Goal: Transaction & Acquisition: Download file/media

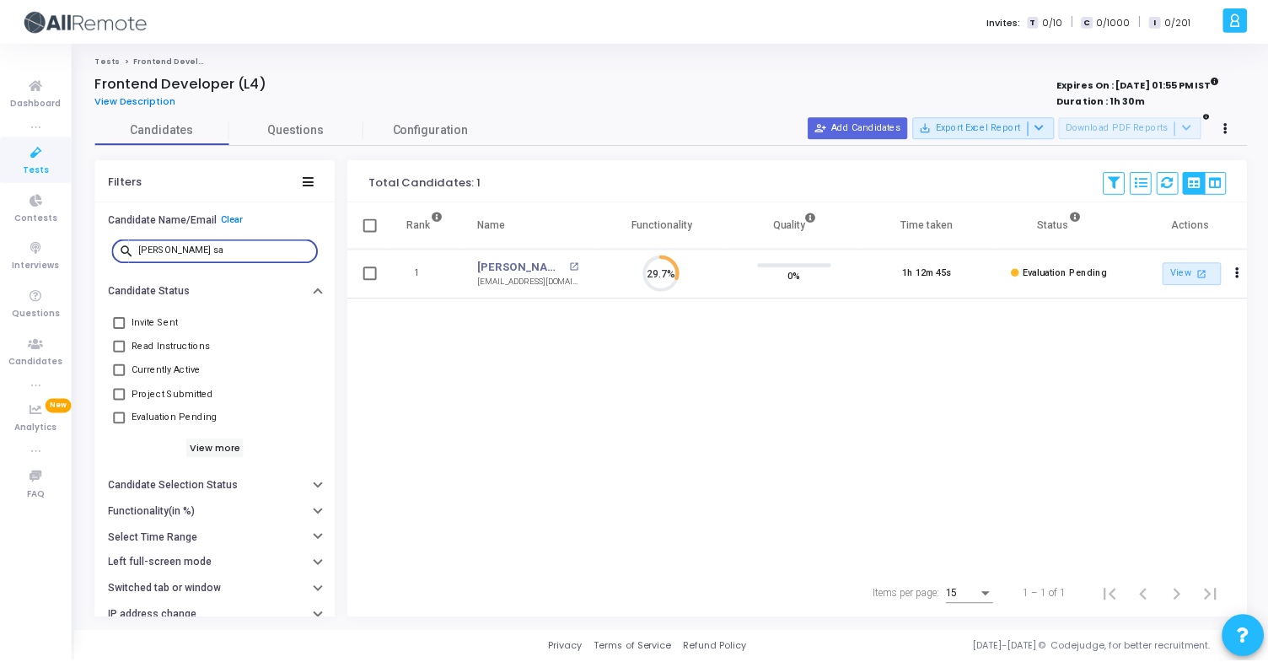
scroll to position [35, 43]
click at [102, 240] on div "search aniket sa" at bounding box center [215, 251] width 241 height 38
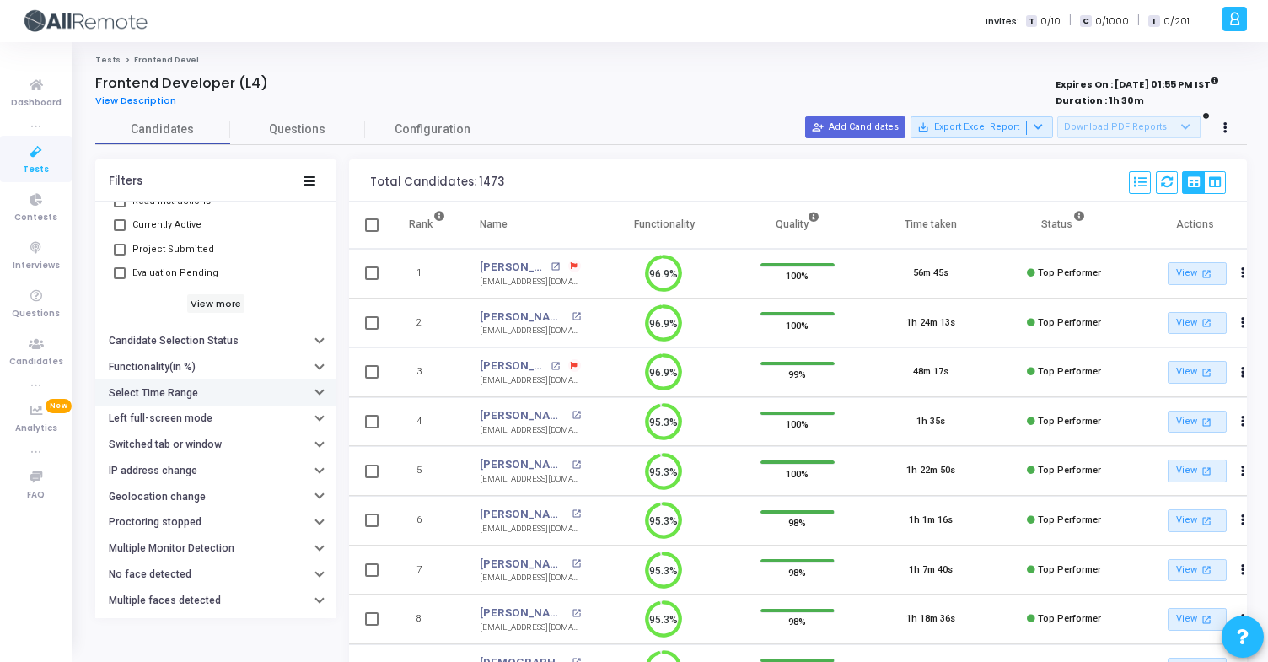
click at [179, 399] on h6 "Select Time Range" at bounding box center [153, 393] width 89 height 13
click at [211, 428] on input "text" at bounding box center [250, 427] width 125 height 10
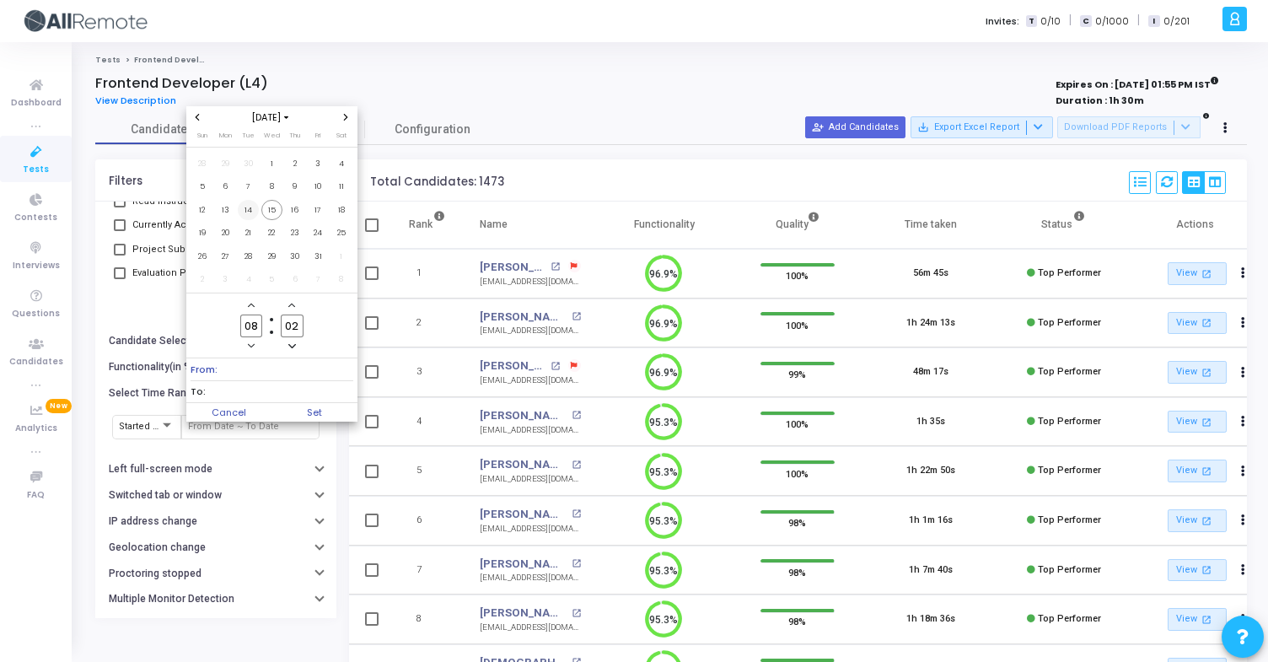
click at [252, 207] on span "14" at bounding box center [248, 210] width 21 height 21
click at [266, 209] on span "15" at bounding box center [271, 210] width 21 height 21
click at [332, 413] on span "Set" at bounding box center [315, 412] width 86 height 19
type input "10/14/2025, 8:02 AM - 10/15/2025, 8:02 AM"
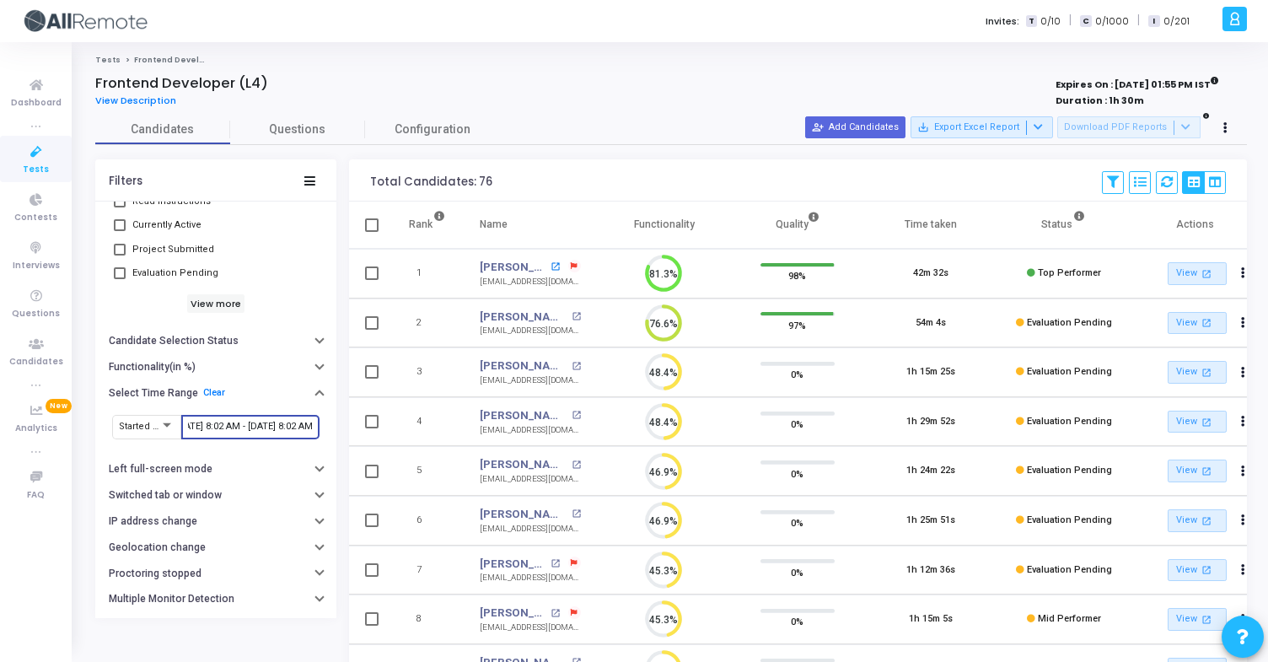
click at [551, 262] on mat-icon "open_in_new" at bounding box center [555, 266] width 9 height 9
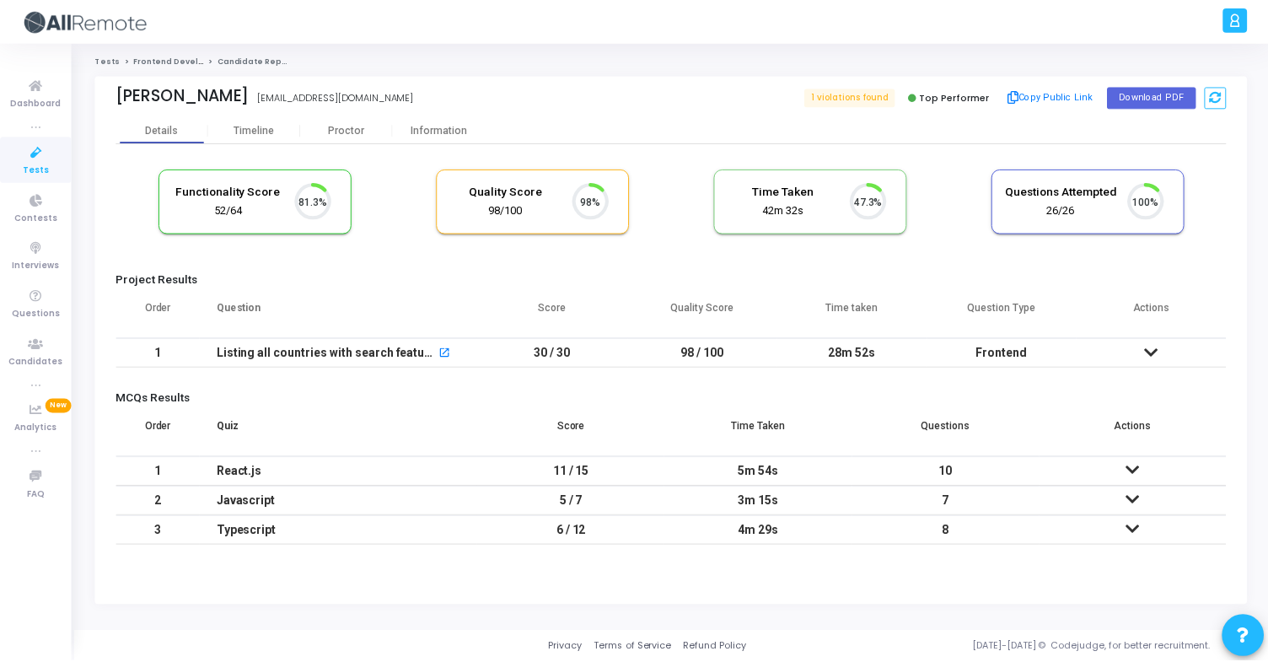
scroll to position [35, 43]
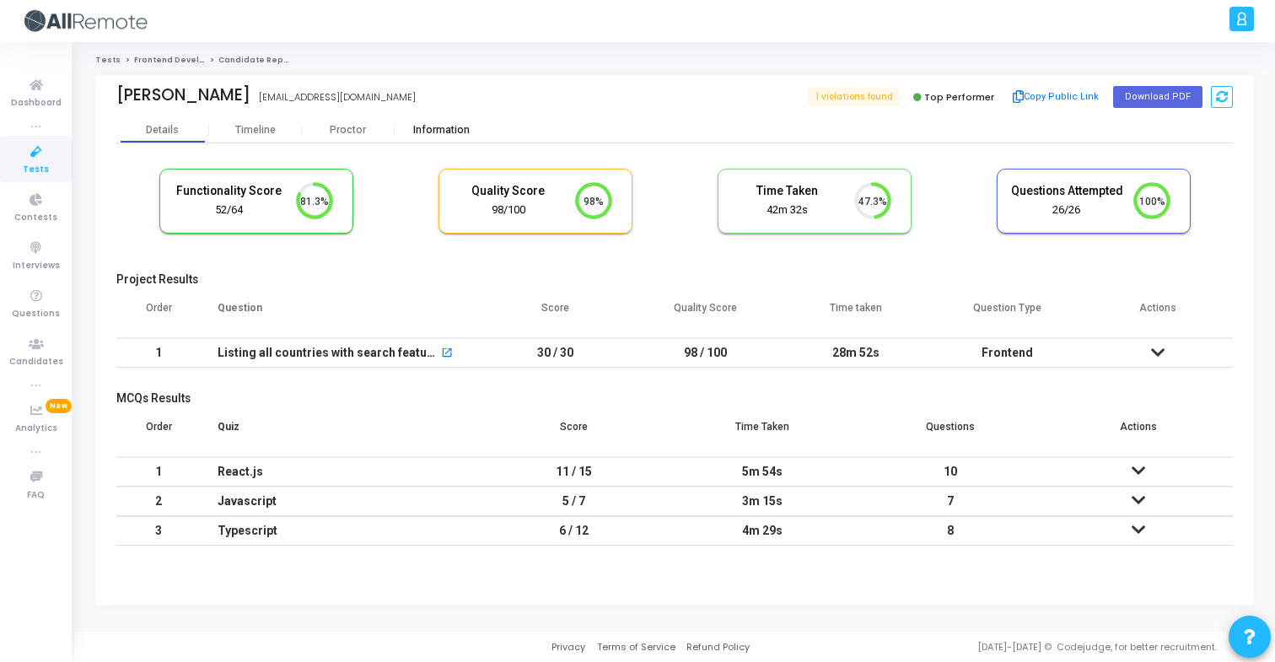
click at [470, 130] on div "Information" at bounding box center [441, 130] width 93 height 13
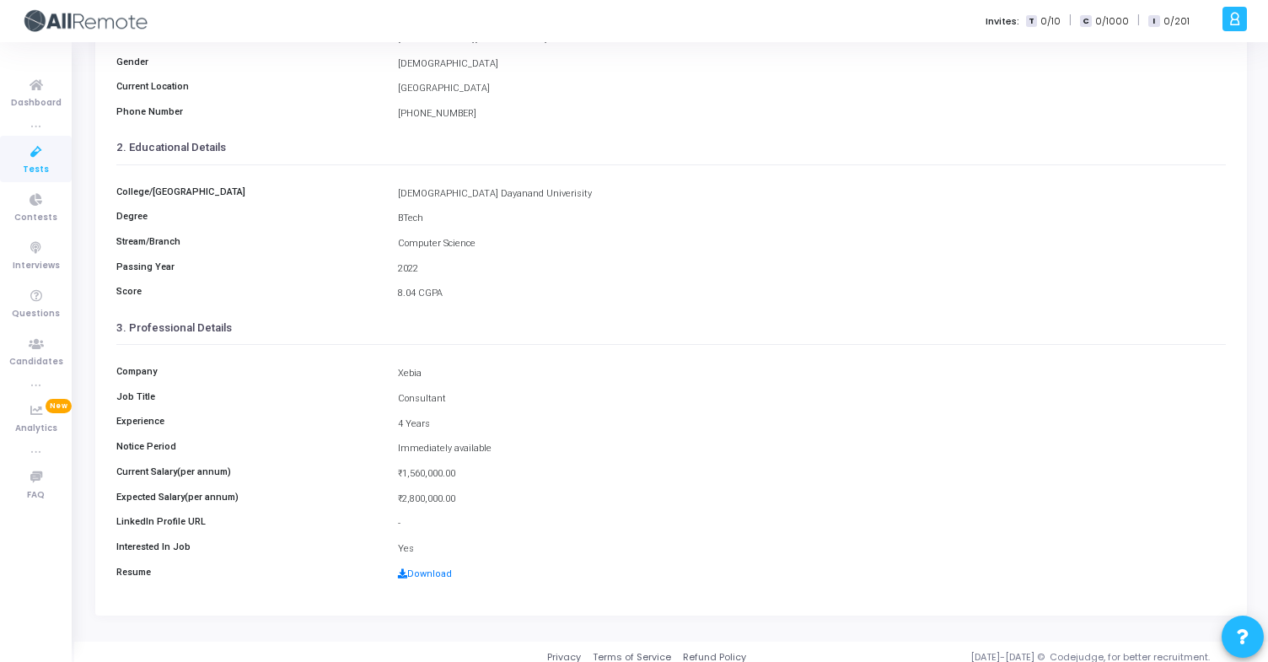
scroll to position [208, 0]
click at [444, 571] on link "Download" at bounding box center [425, 574] width 54 height 11
